Goal: Information Seeking & Learning: Learn about a topic

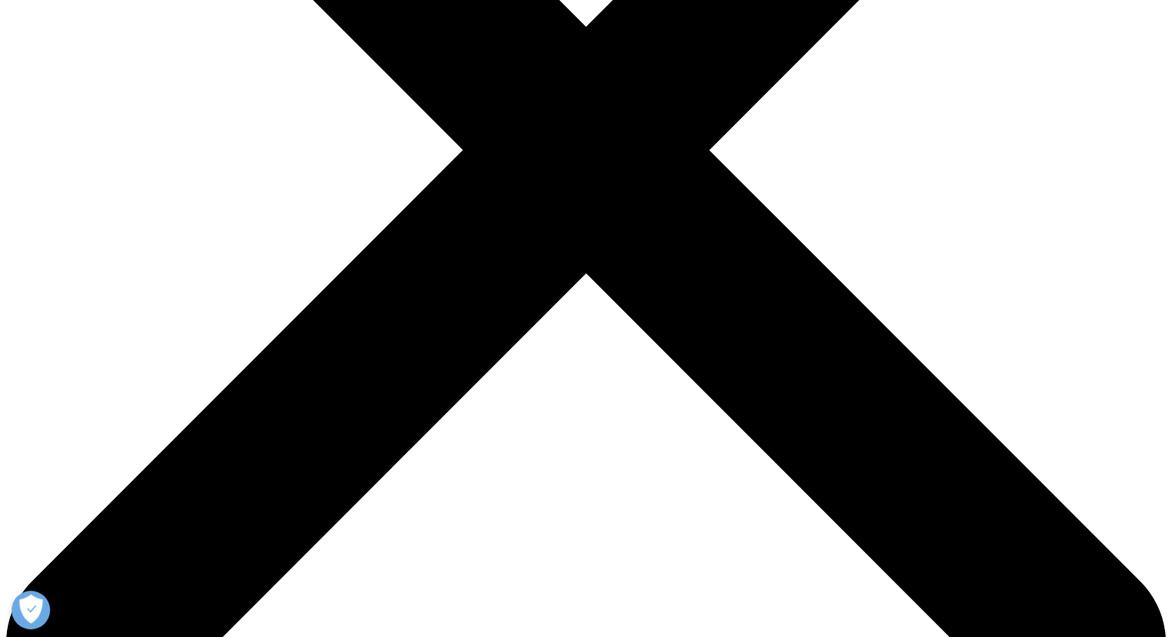
scroll to position [463, 0]
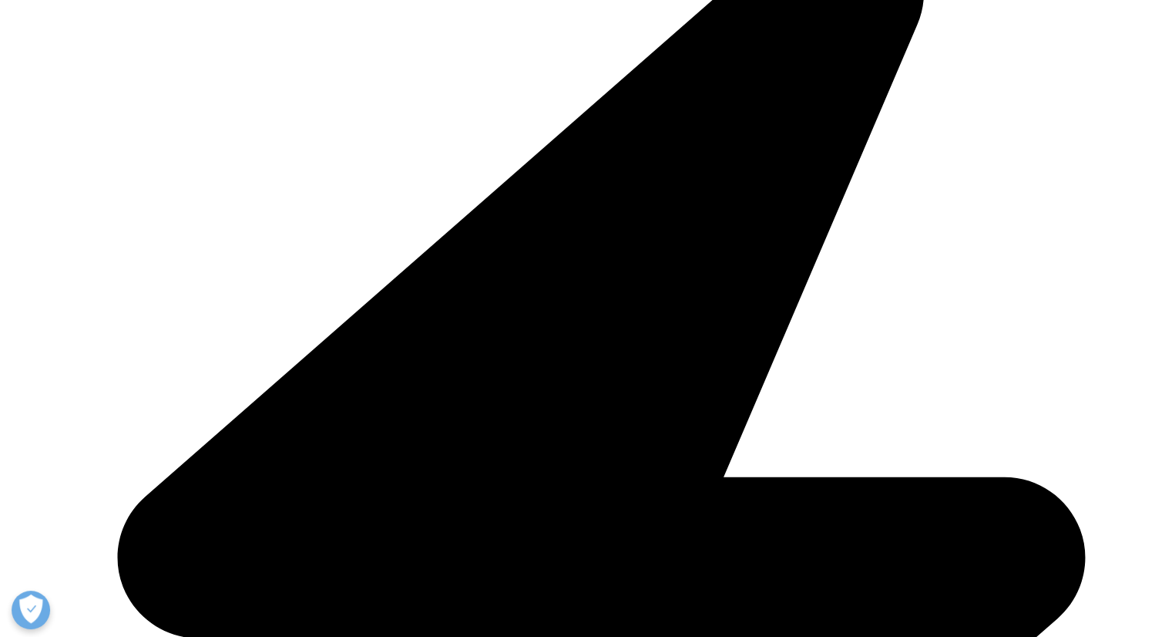
drag, startPoint x: 284, startPoint y: 257, endPoint x: 355, endPoint y: 268, distance: 71.9
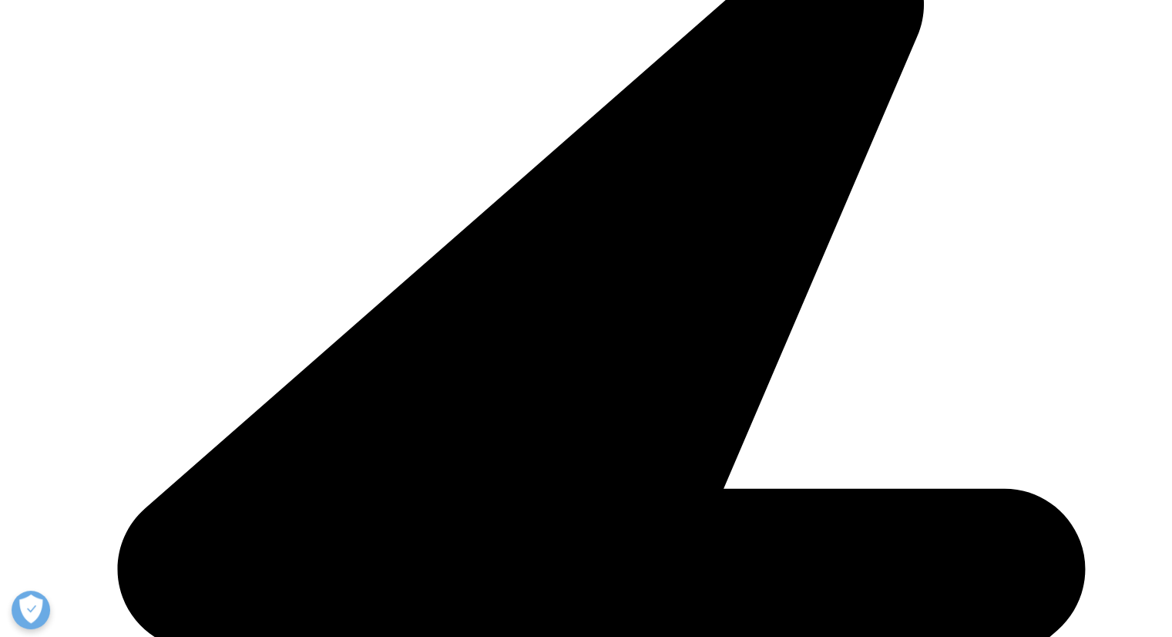
drag, startPoint x: 407, startPoint y: 278, endPoint x: 419, endPoint y: 281, distance: 12.0
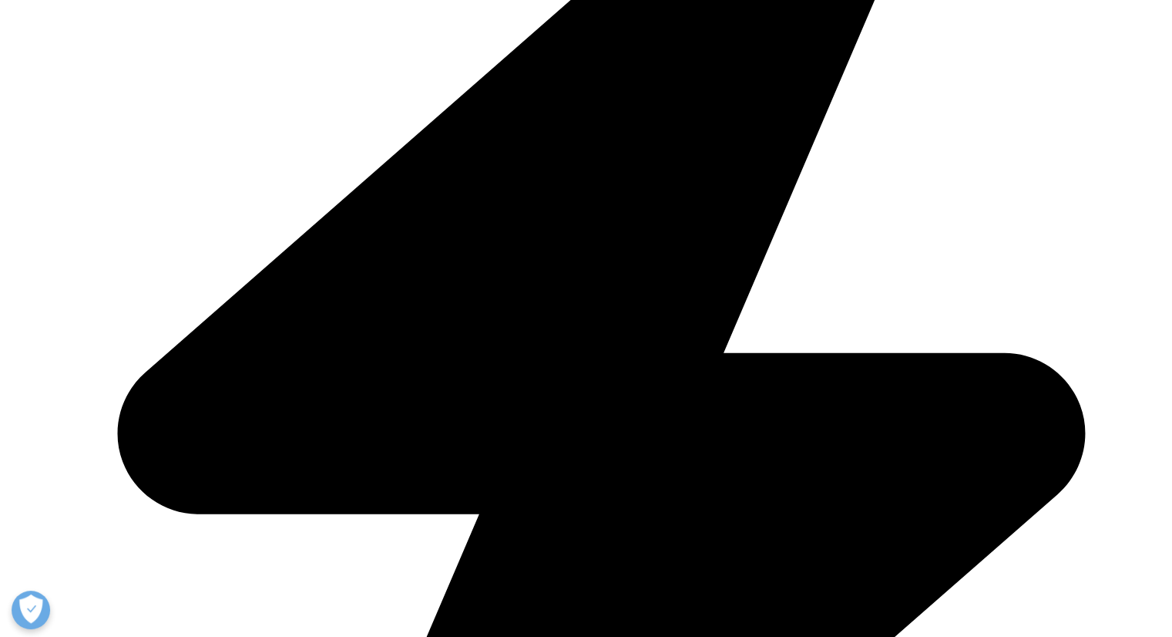
scroll to position [617, 0]
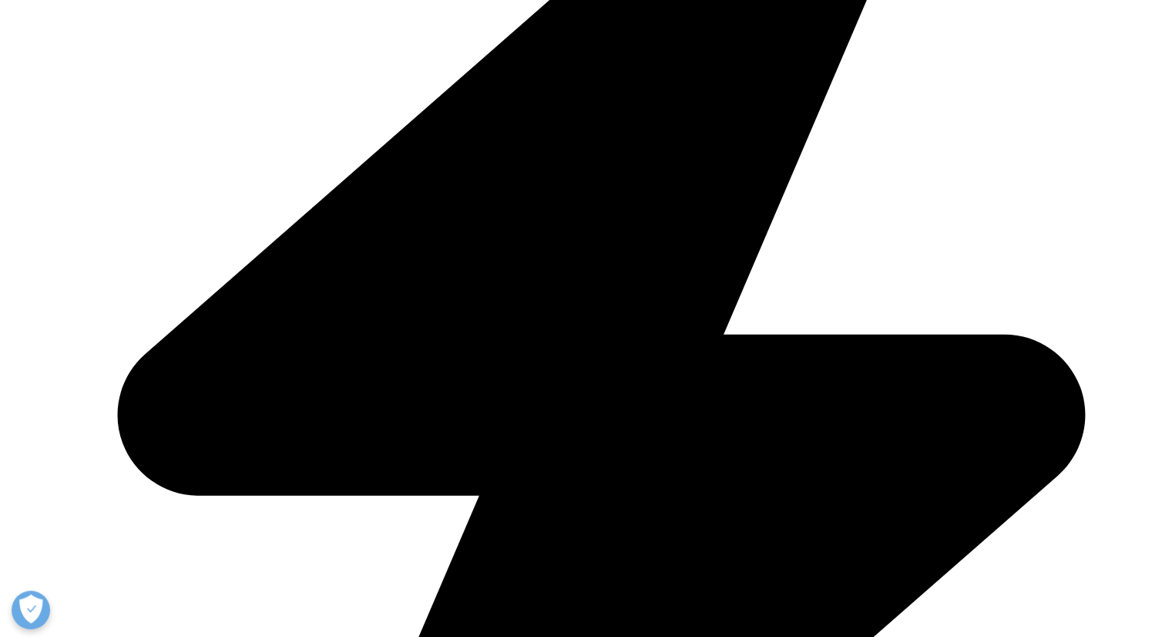
drag, startPoint x: 287, startPoint y: 103, endPoint x: 366, endPoint y: 130, distance: 83.9
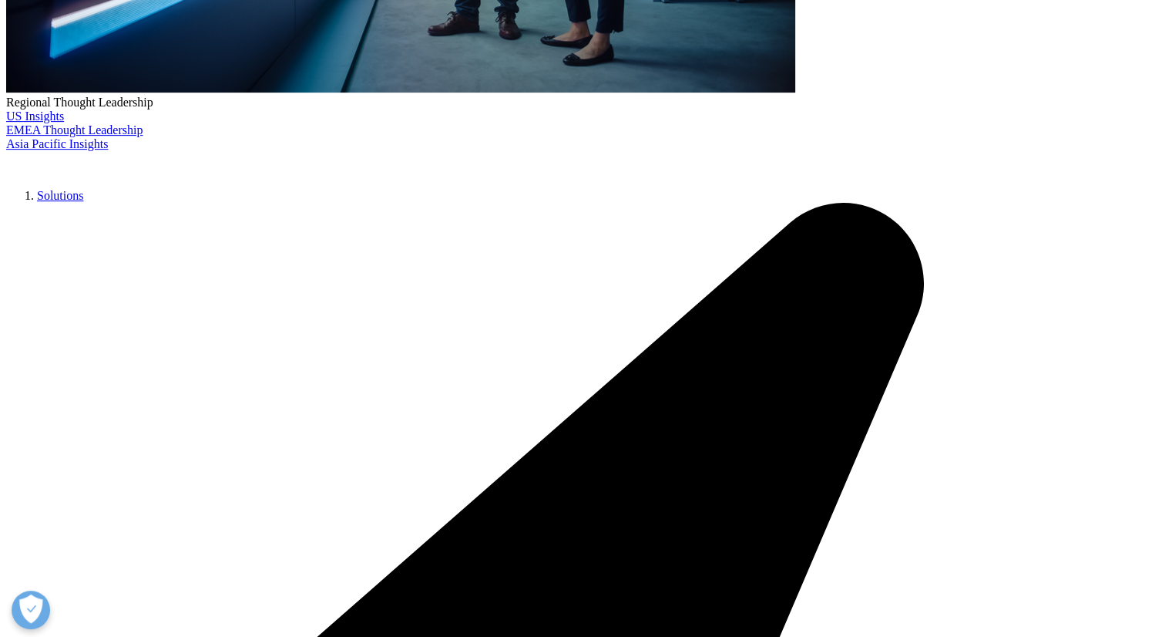
drag, startPoint x: 285, startPoint y: 102, endPoint x: 361, endPoint y: 122, distance: 78.2
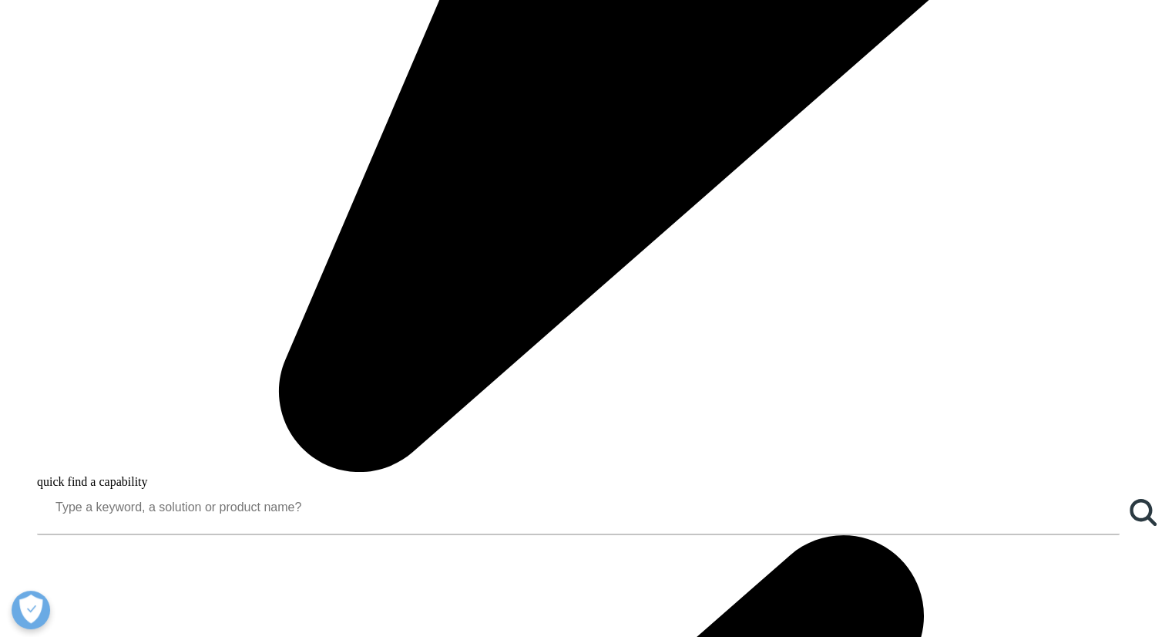
scroll to position [1465, 0]
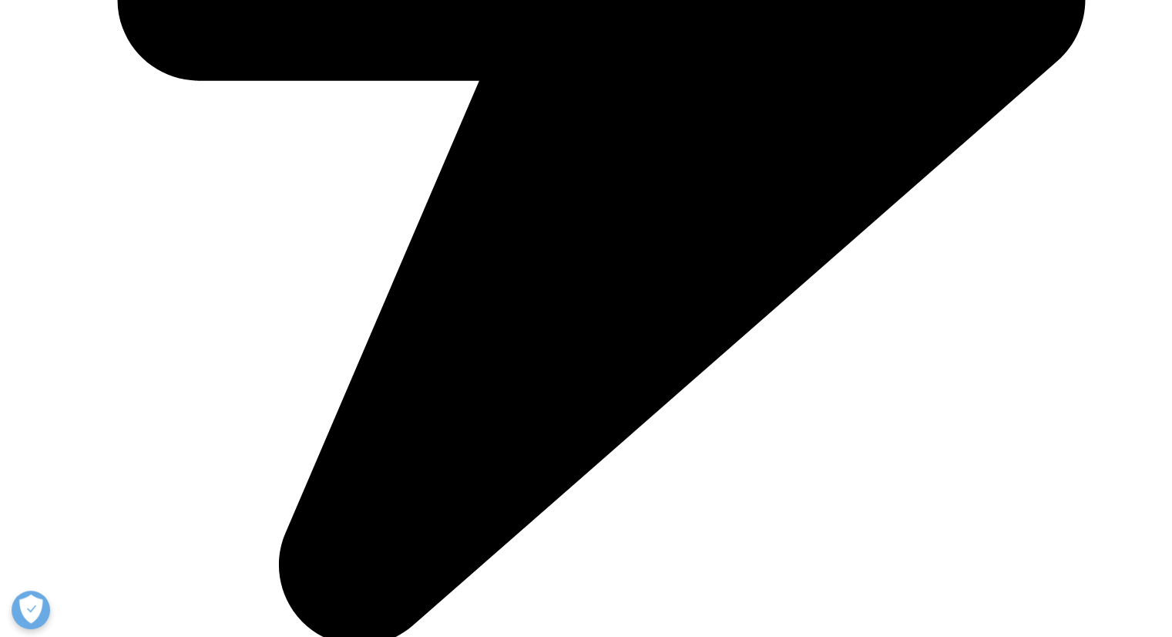
drag, startPoint x: 284, startPoint y: 187, endPoint x: 572, endPoint y: 267, distance: 298.5
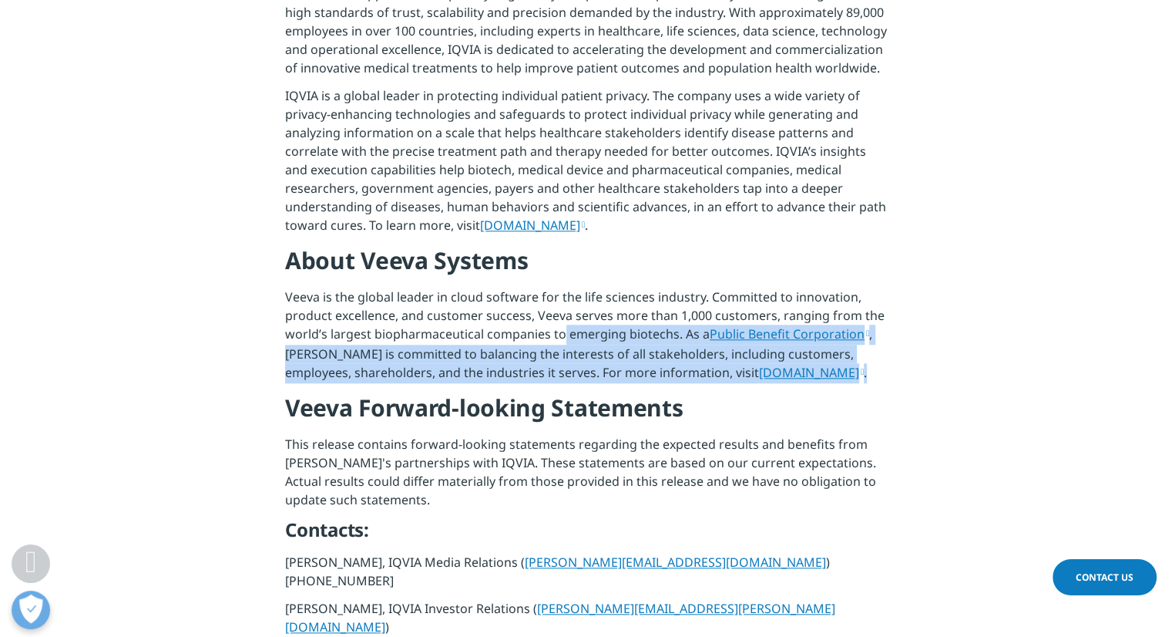
drag, startPoint x: 572, startPoint y: 267, endPoint x: 779, endPoint y: 295, distance: 209.2
click at [779, 295] on p "Veeva is the global leader in cloud software for the life sciences industry. Co…" at bounding box center [586, 340] width 602 height 105
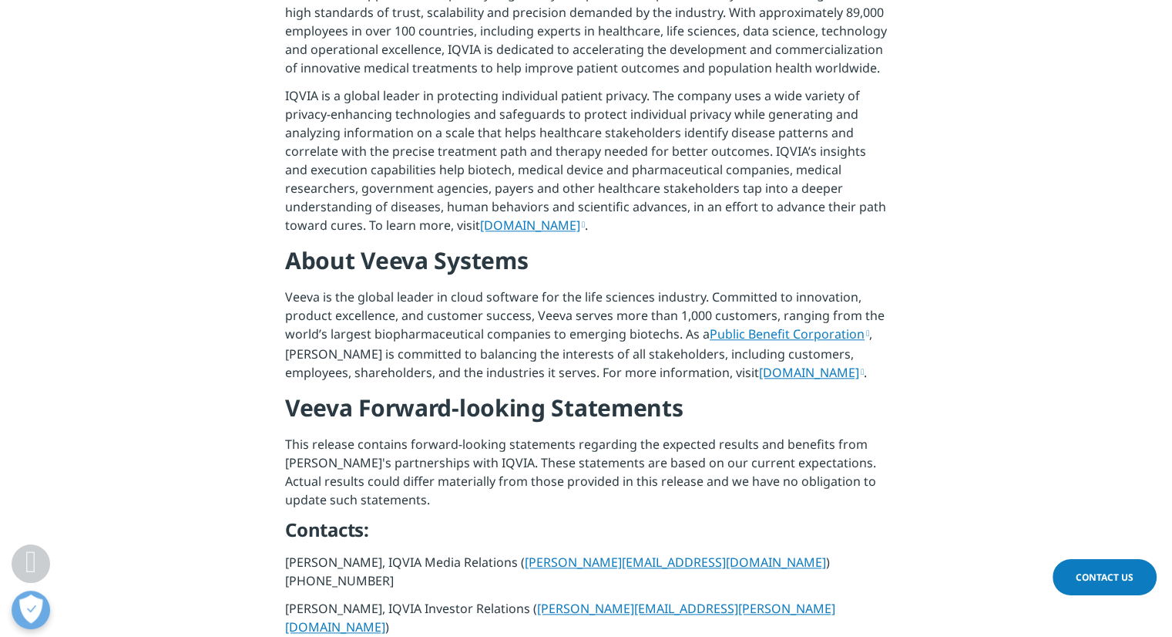
click at [517, 288] on p "Veeva is the global leader in cloud software for the life sciences industry. Co…" at bounding box center [586, 340] width 602 height 105
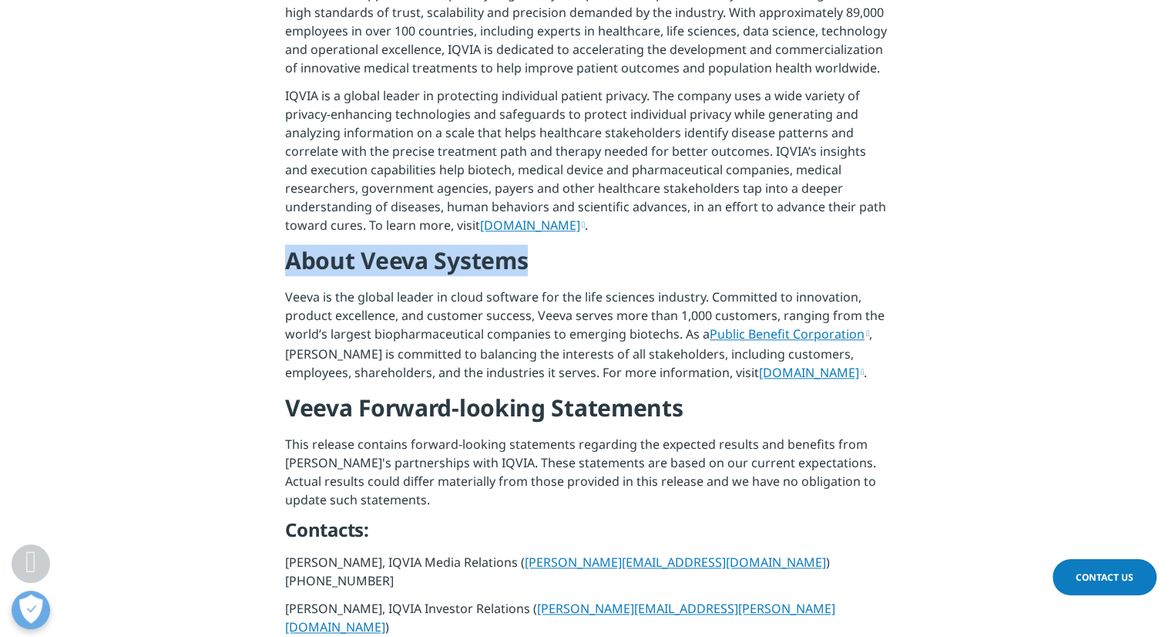
drag, startPoint x: 287, startPoint y: 184, endPoint x: 545, endPoint y: 207, distance: 259.3
click at [545, 245] on h4 "About Veeva Systems" at bounding box center [586, 266] width 602 height 42
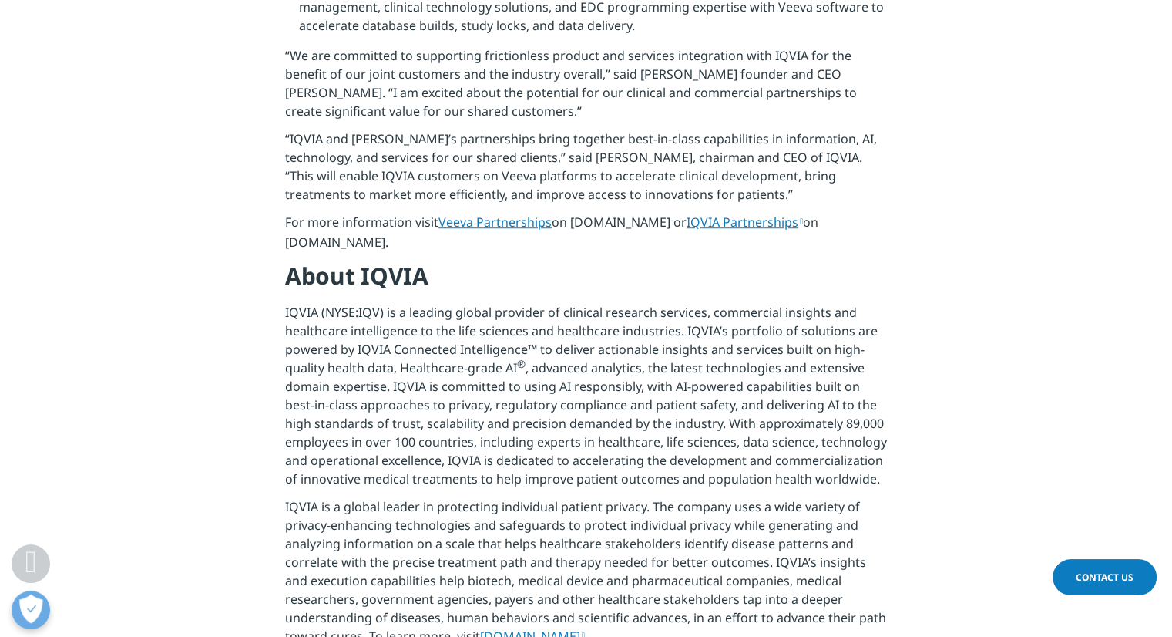
scroll to position [1156, 0]
